Goal: Find specific page/section: Find specific page/section

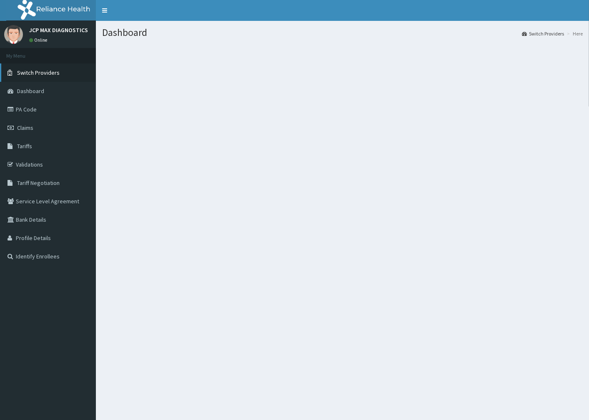
click at [35, 69] on span "Switch Providers" at bounding box center [38, 73] width 43 height 8
click at [345, 213] on div "Dashboard Switch Providers Here" at bounding box center [343, 231] width 494 height 420
click at [22, 87] on span "Dashboard" at bounding box center [30, 91] width 27 height 8
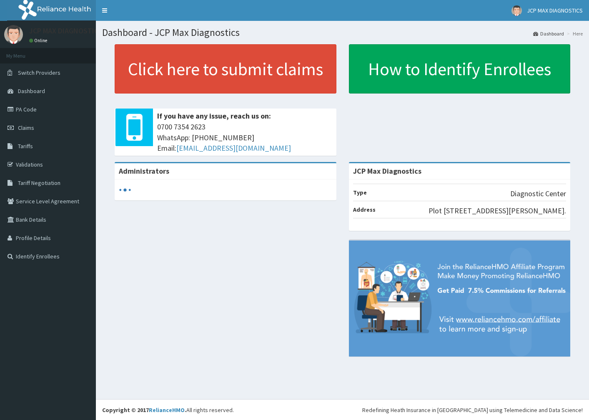
click at [34, 68] on link "Switch Providers" at bounding box center [48, 72] width 96 height 18
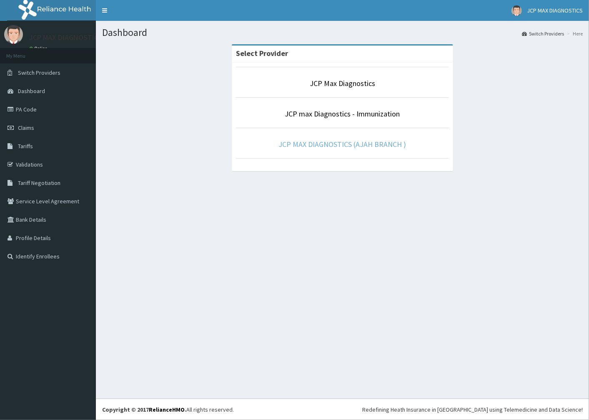
click at [370, 146] on link "JCP MAX DIAGNOSTICS (AJAH BRANCH )" at bounding box center [343, 144] width 128 height 10
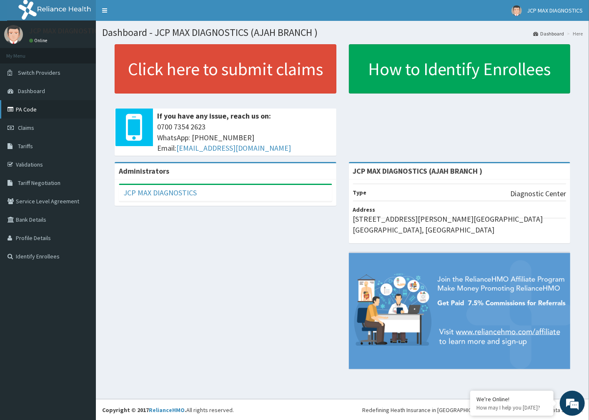
click at [36, 105] on link "PA Code" at bounding box center [48, 109] width 96 height 18
